Goal: Information Seeking & Learning: Learn about a topic

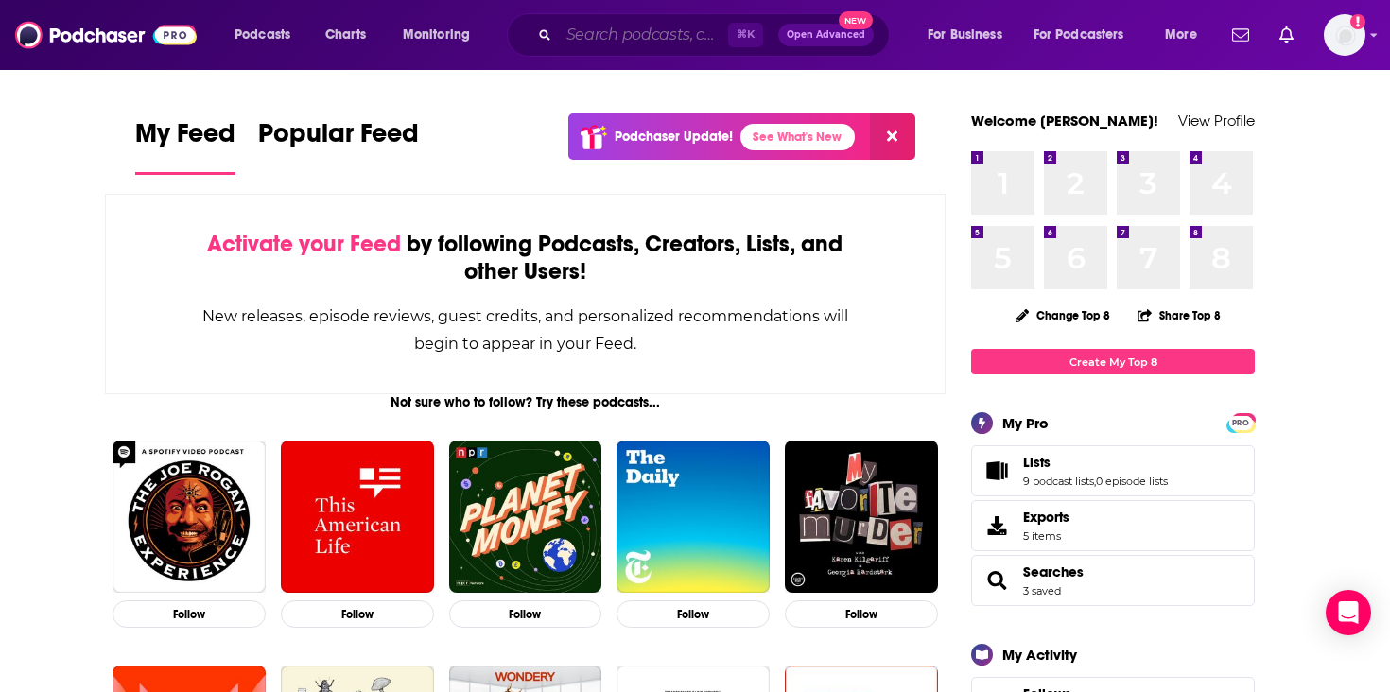
click at [670, 27] on input "Search podcasts, credits, & more..." at bounding box center [643, 35] width 169 height 30
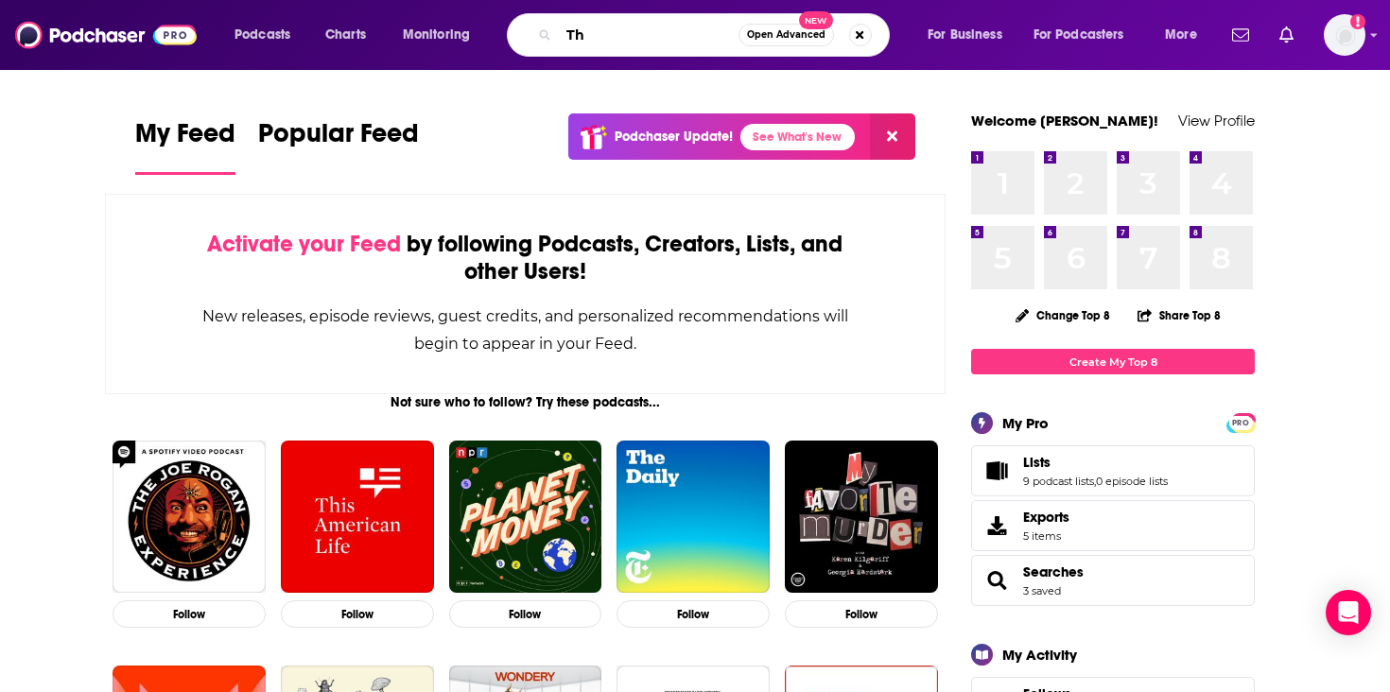
type input "T"
type input "Levity"
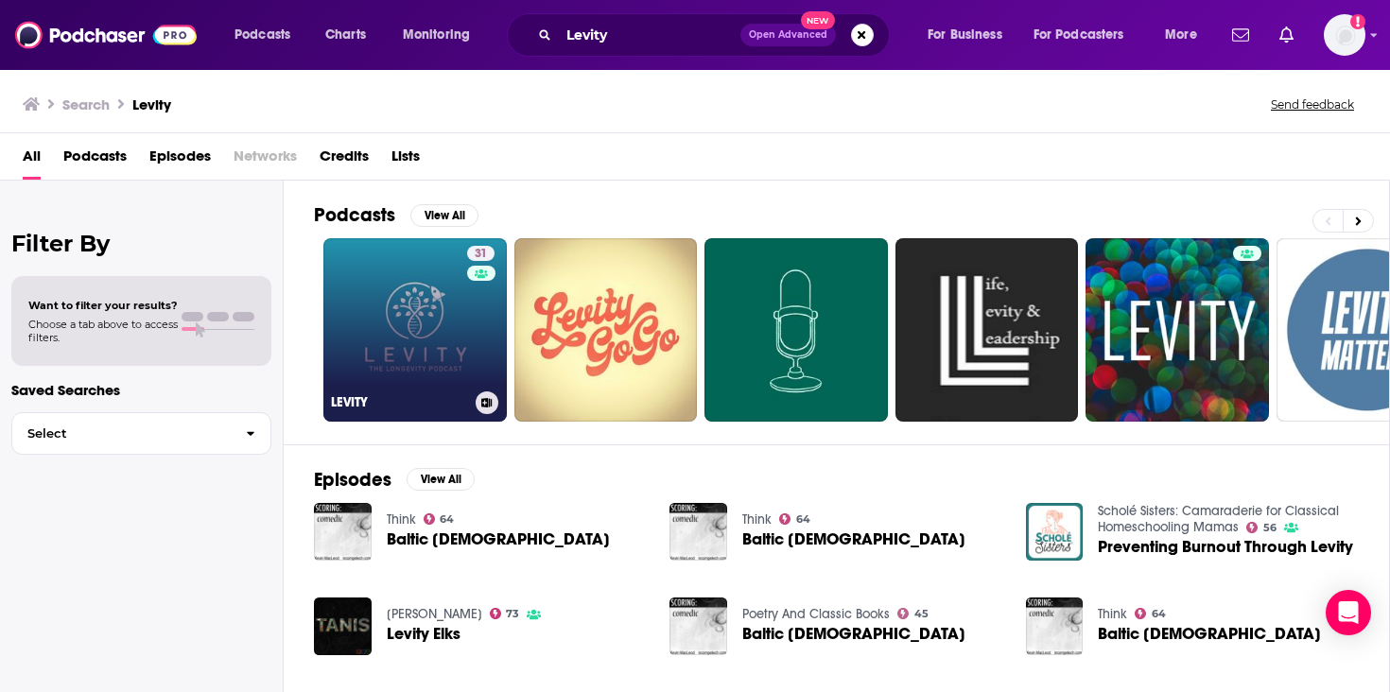
click at [339, 390] on link "31 LEVITY" at bounding box center [414, 329] width 183 height 183
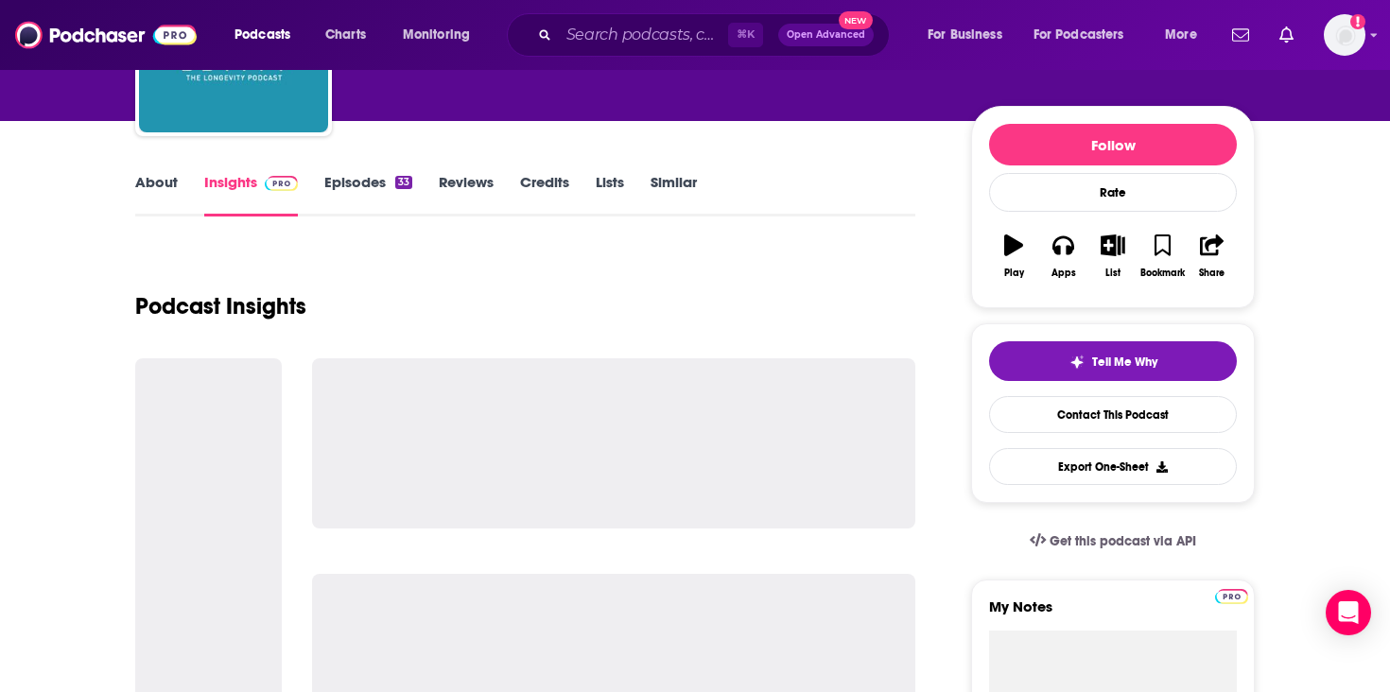
scroll to position [194, 0]
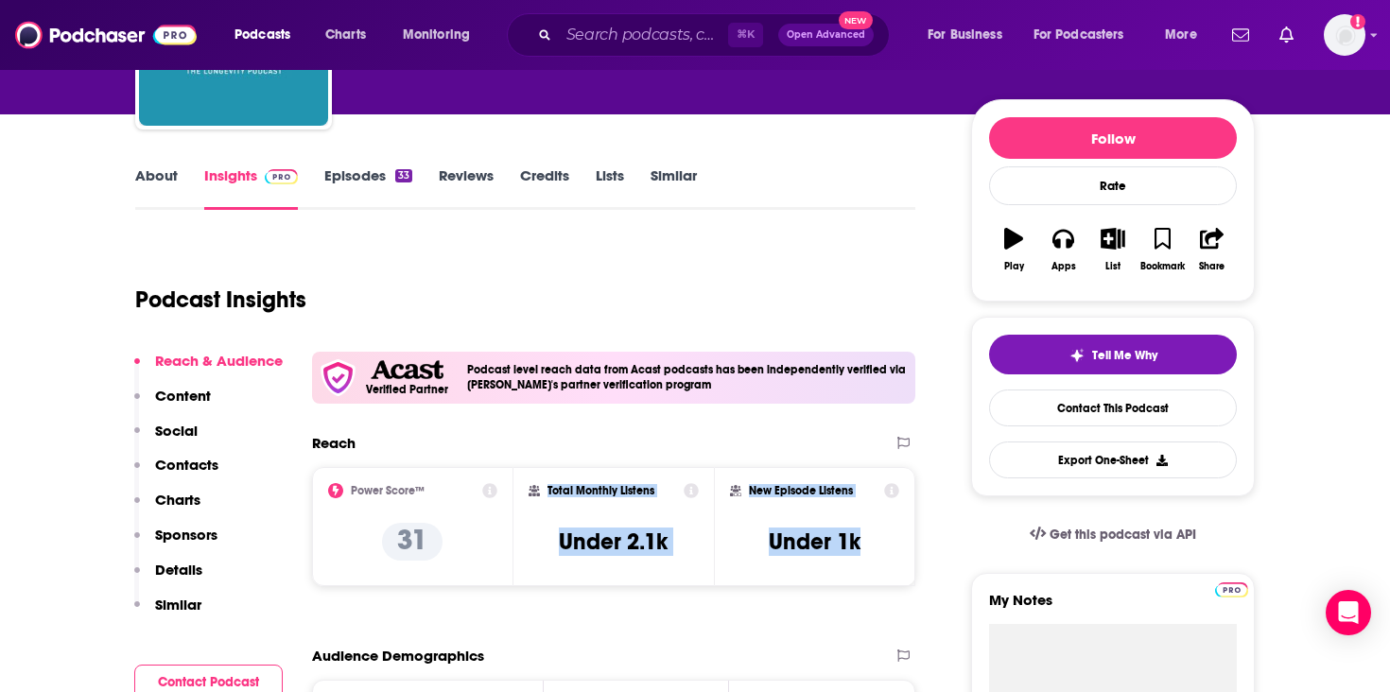
drag, startPoint x: 864, startPoint y: 547, endPoint x: 546, endPoint y: 488, distance: 324.0
click at [546, 488] on div "Power Score™ 31 Total Monthly Listens Under 2.1k New Episode Listens Under 1k" at bounding box center [613, 526] width 603 height 119
copy div "Total Monthly Listens Under 2.1k New Episode Listens Under 1k"
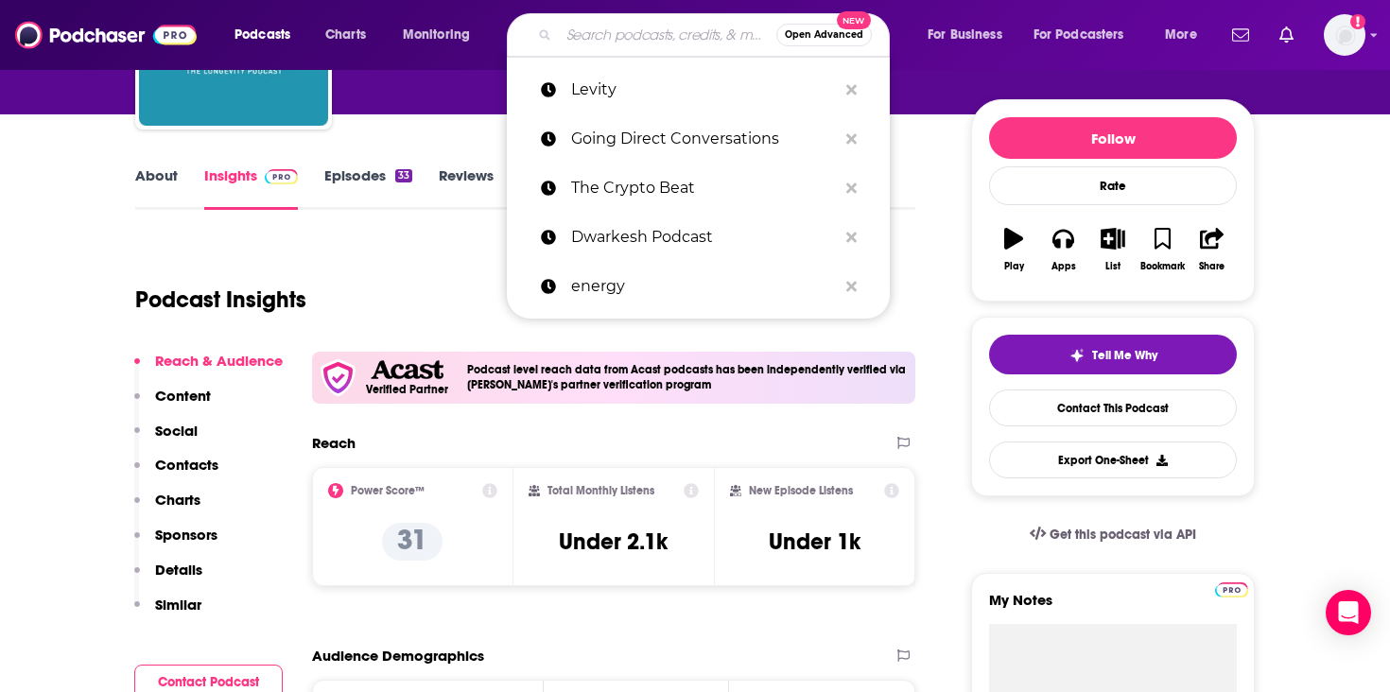
click at [634, 42] on input "Search podcasts, credits, & more..." at bounding box center [667, 35] width 217 height 30
paste input "Ditch Diggers CEO pod"
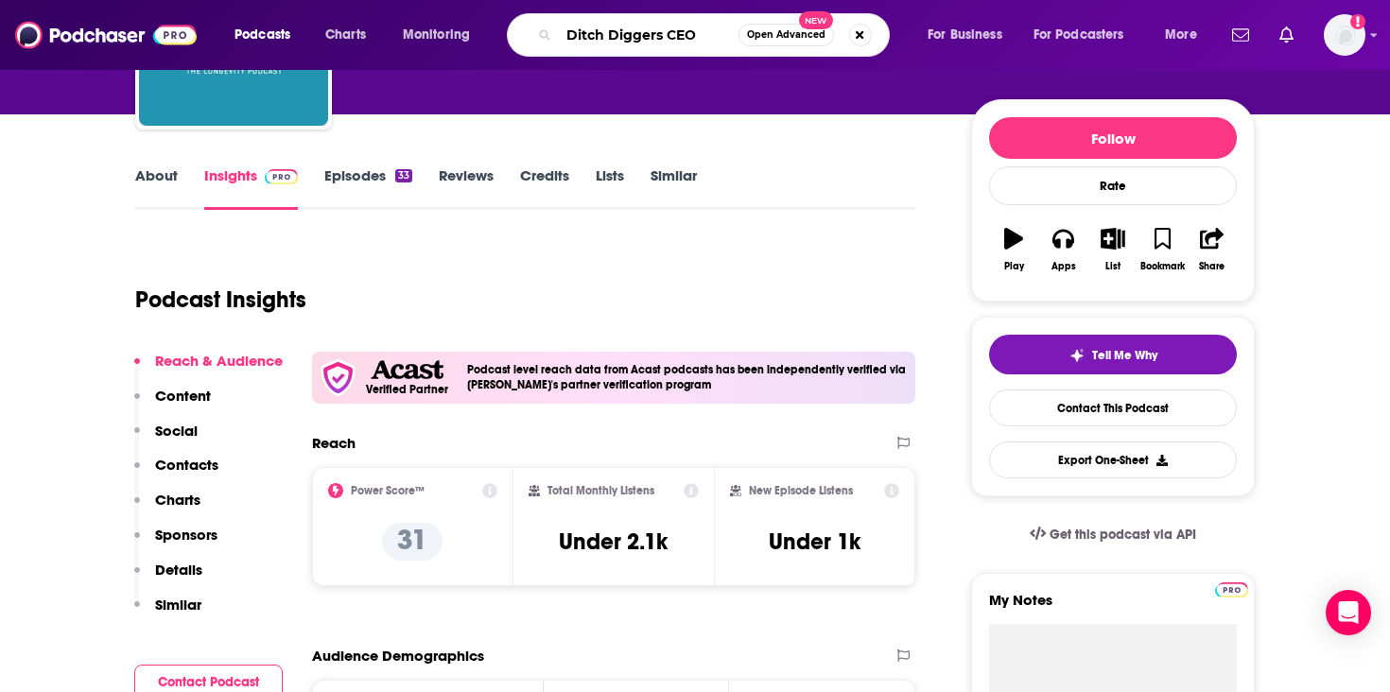
type input "Ditch Diggers CEO"
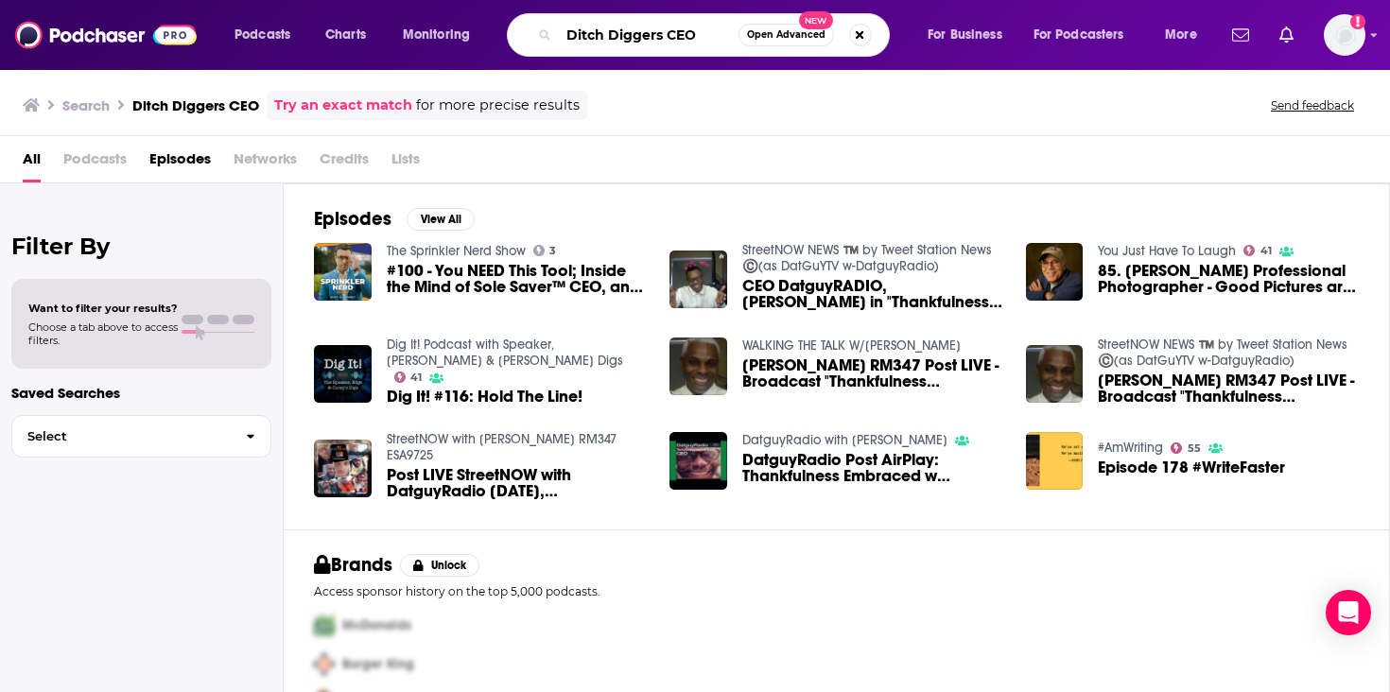
click at [666, 33] on input "Ditch Diggers CEO" at bounding box center [649, 35] width 180 height 30
type input "Ditch Digger CEO"
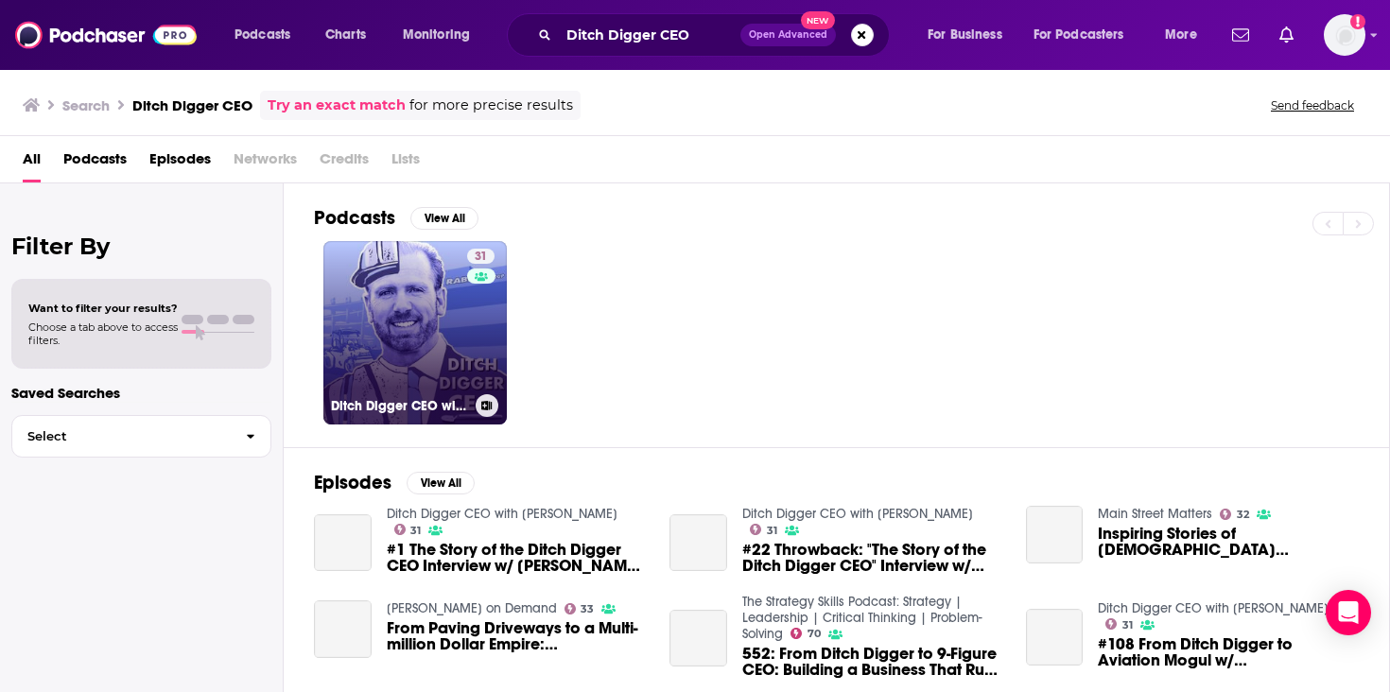
click at [423, 375] on link "31 Ditch Digger CEO with [PERSON_NAME]" at bounding box center [414, 332] width 183 height 183
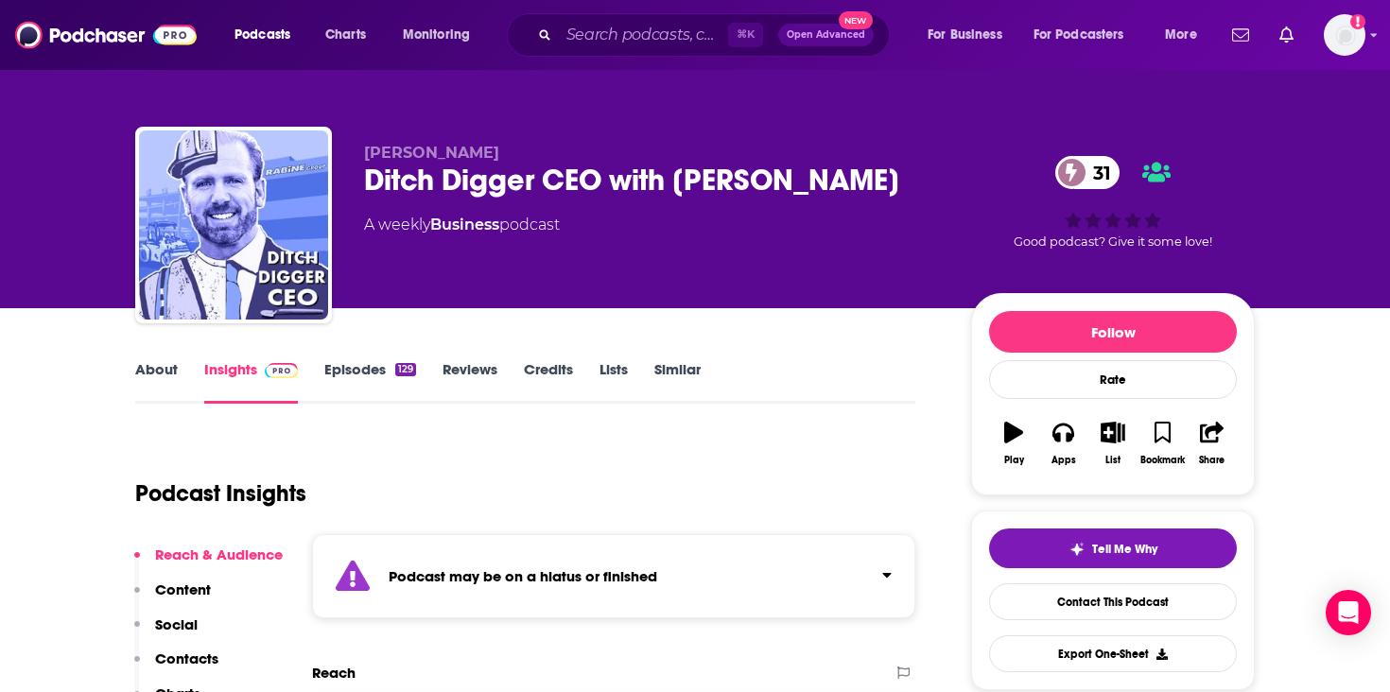
scroll to position [141, 0]
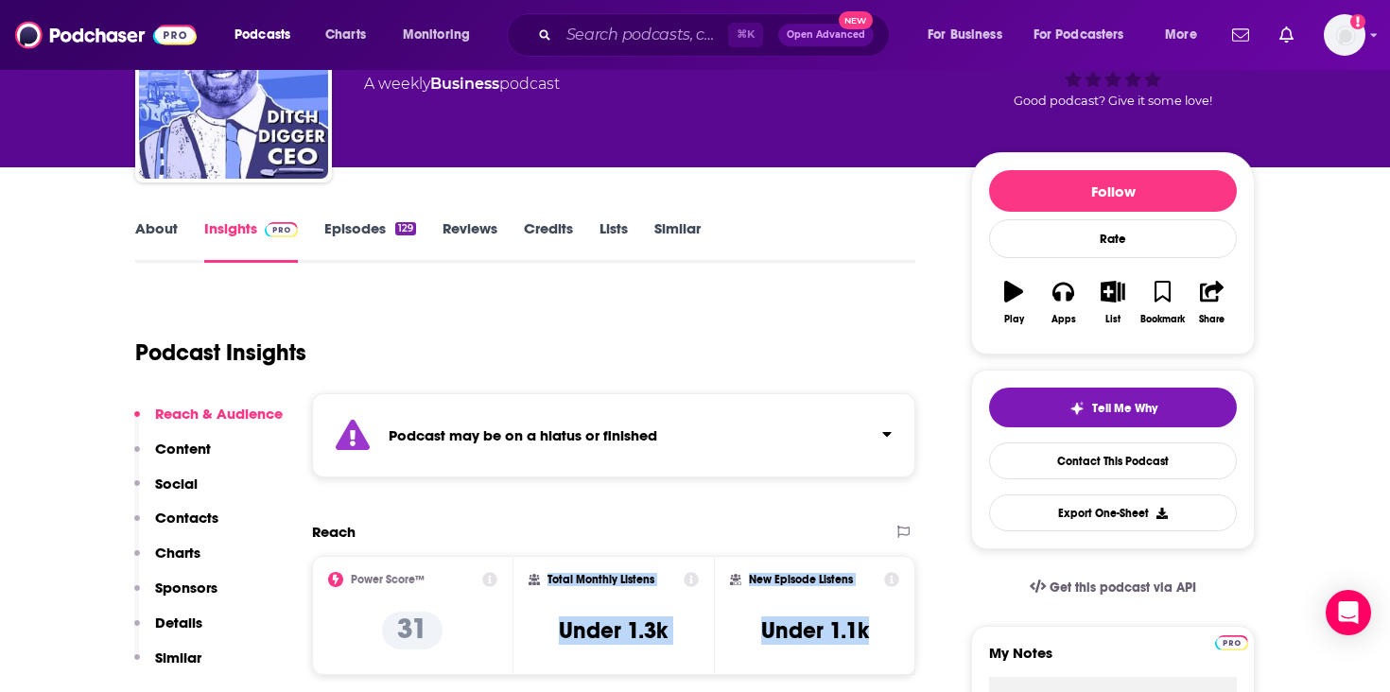
drag, startPoint x: 875, startPoint y: 634, endPoint x: 548, endPoint y: 579, distance: 331.0
click at [548, 579] on div "Power Score™ 31 Total Monthly Listens Under 1.3k New Episode Listens Under 1.1k" at bounding box center [613, 615] width 603 height 119
copy div "Total Monthly Listens Under 1.3k New Episode Listens Under 1.1k"
